Goal: Check status: Check status

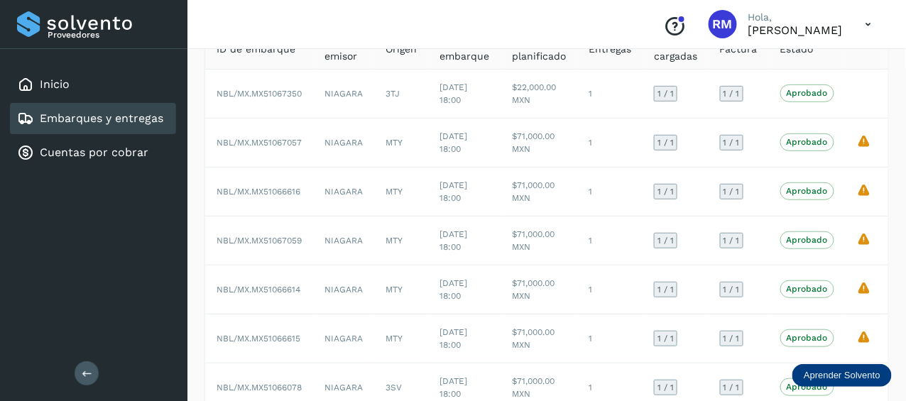
scroll to position [142, 0]
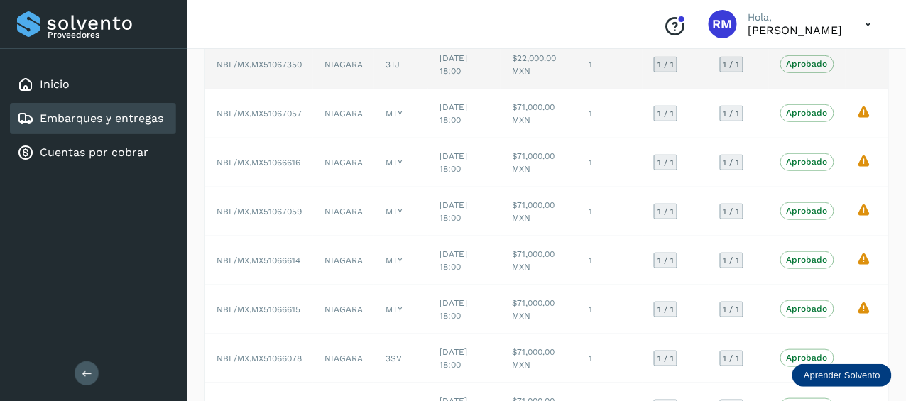
click at [283, 65] on span "NBL/MX.MX51067350" at bounding box center [259, 65] width 85 height 10
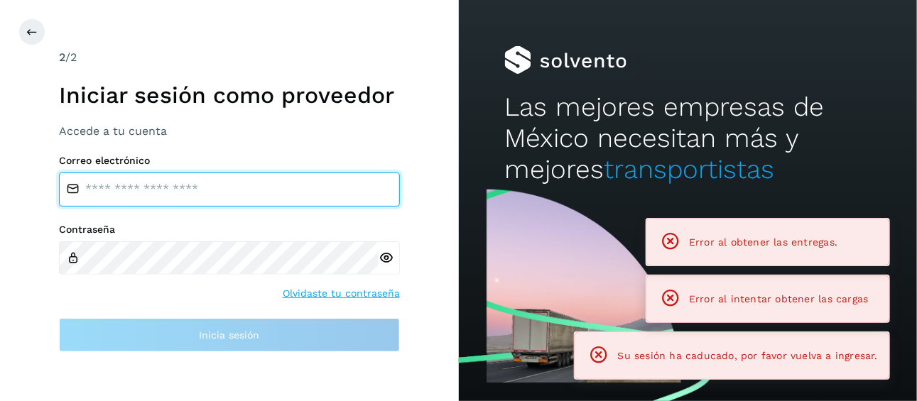
type input "**********"
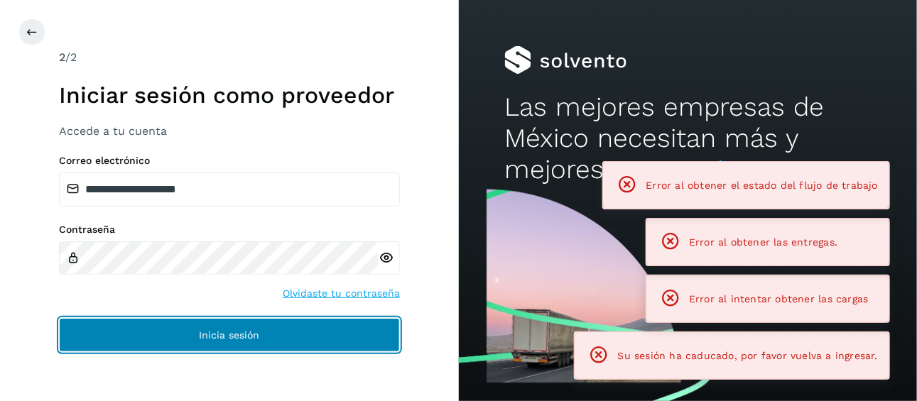
click at [258, 332] on span "Inicia sesión" at bounding box center [229, 335] width 60 height 10
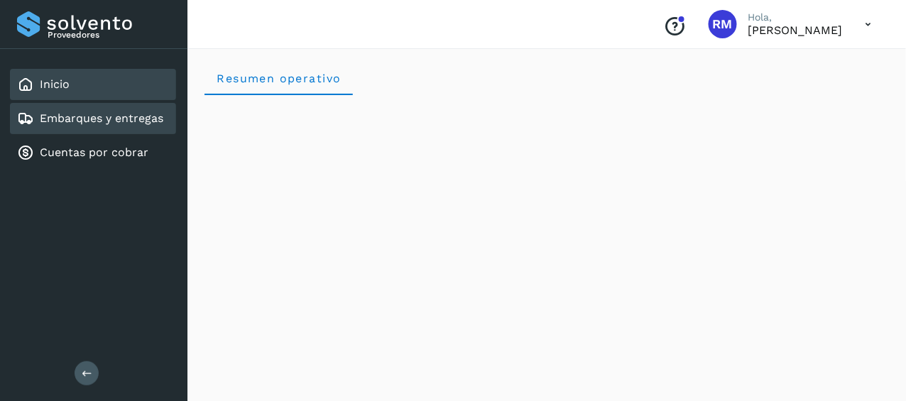
click at [134, 119] on link "Embarques y entregas" at bounding box center [102, 118] width 124 height 13
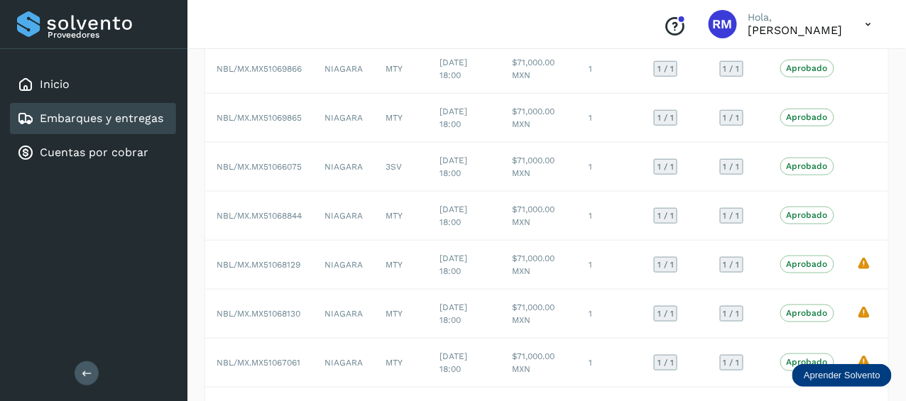
scroll to position [345, 0]
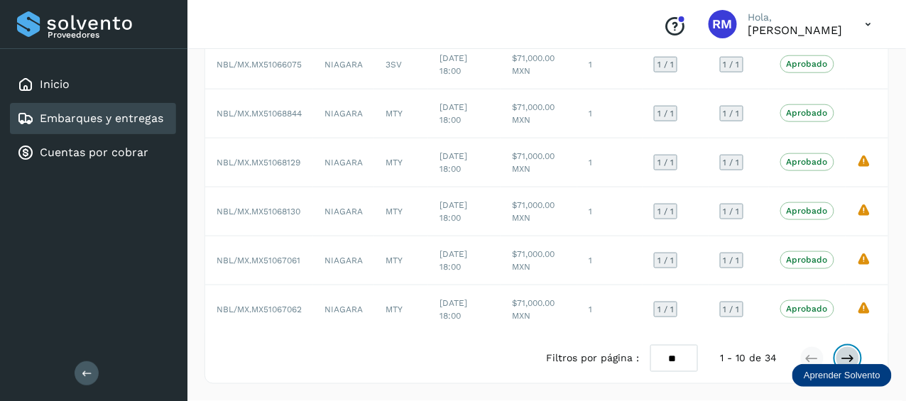
click at [848, 356] on icon at bounding box center [848, 359] width 14 height 14
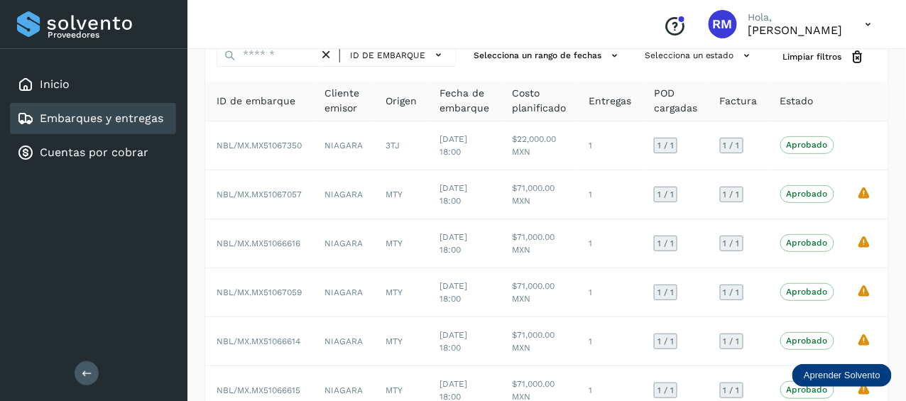
scroll to position [0, 0]
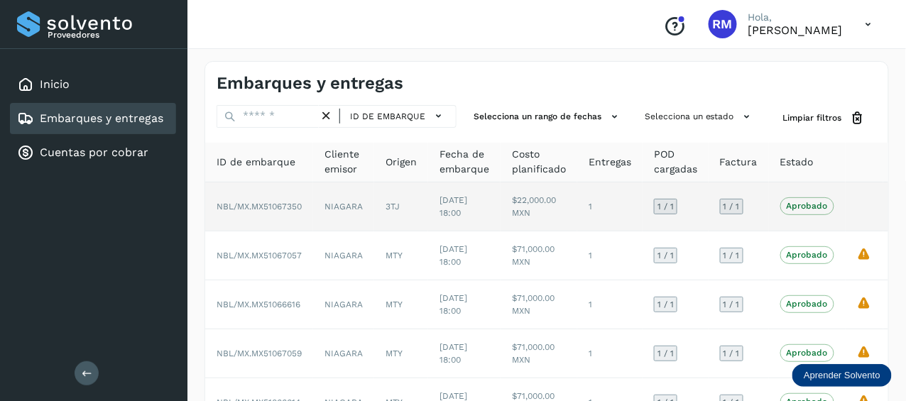
click at [270, 209] on span "NBL/MX.MX51067350" at bounding box center [259, 207] width 85 height 10
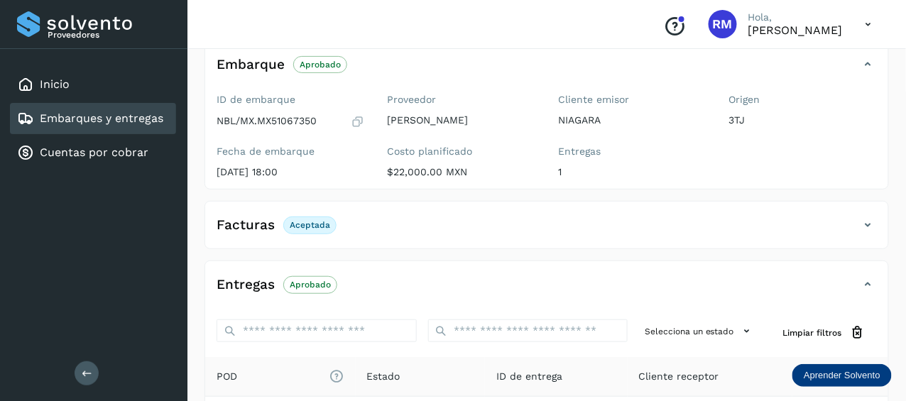
scroll to position [142, 0]
